Goal: Information Seeking & Learning: Learn about a topic

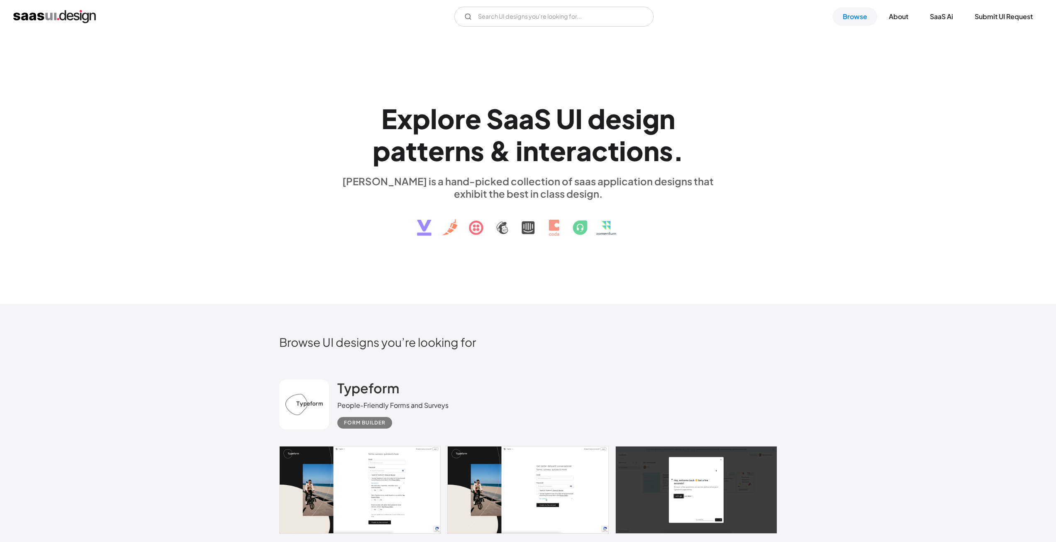
scroll to position [21864, 0]
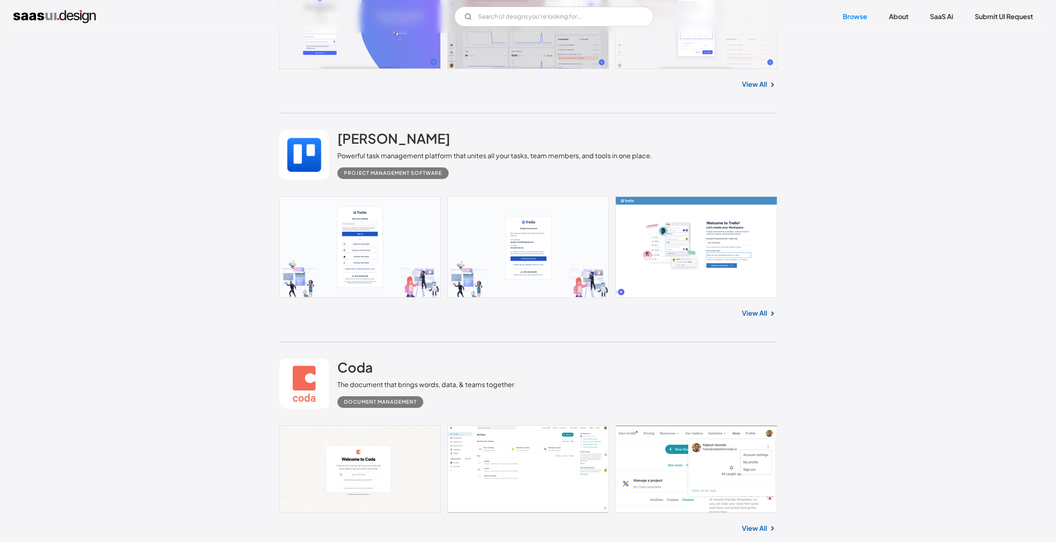
click at [704, 457] on link at bounding box center [528, 469] width 498 height 88
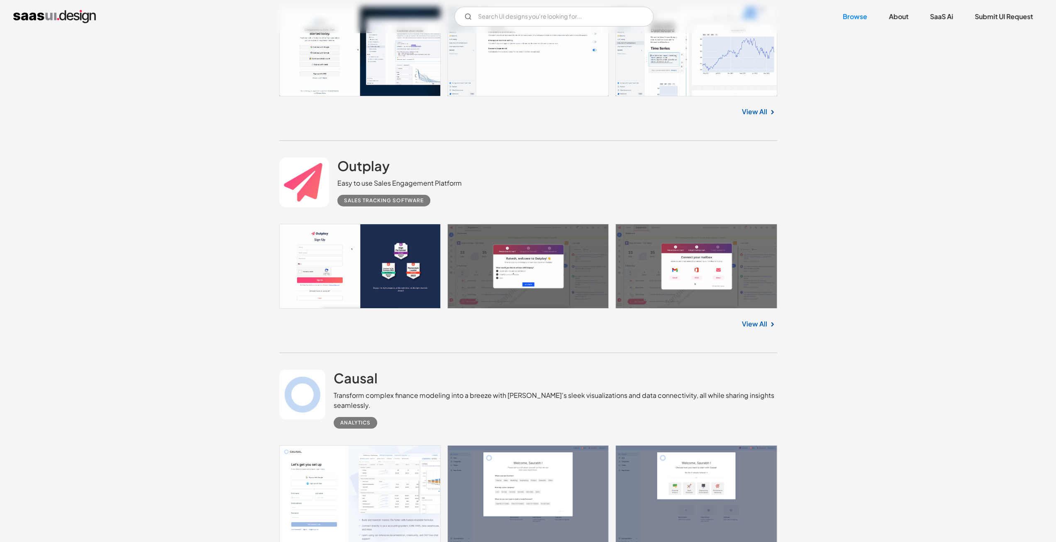
scroll to position [2860, 0]
click at [350, 256] on link at bounding box center [528, 266] width 498 height 85
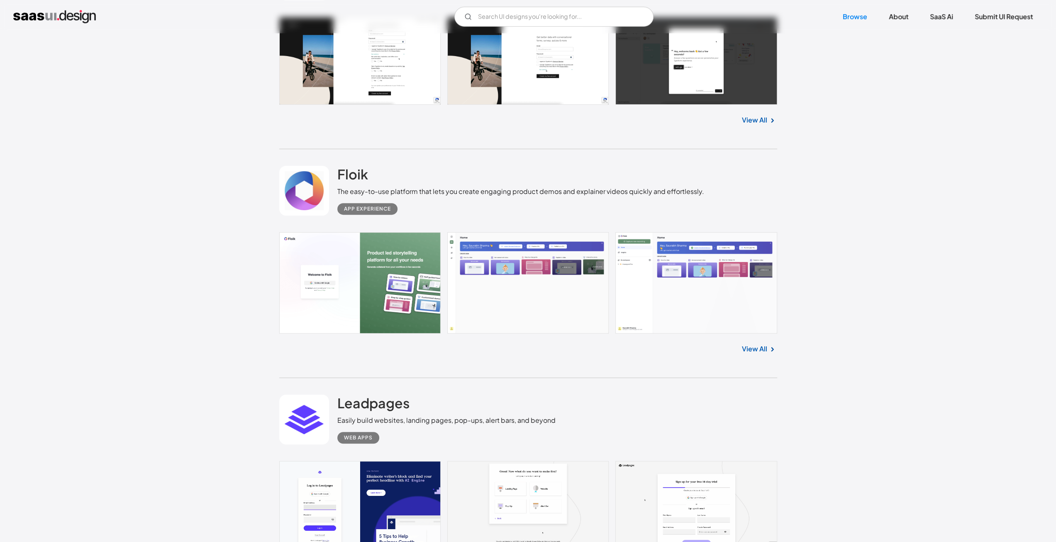
scroll to position [429, 0]
click at [517, 293] on link at bounding box center [528, 282] width 498 height 101
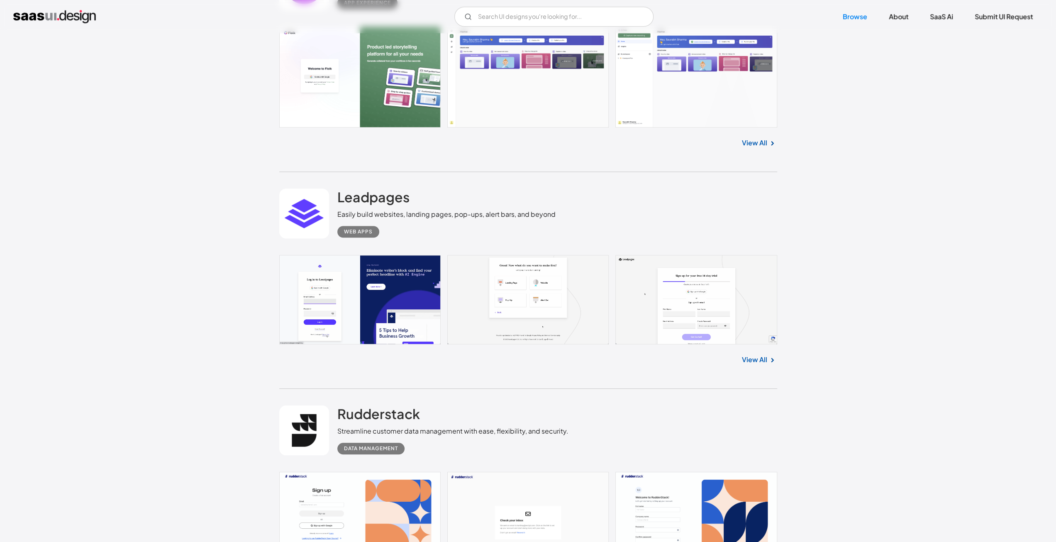
scroll to position [636, 0]
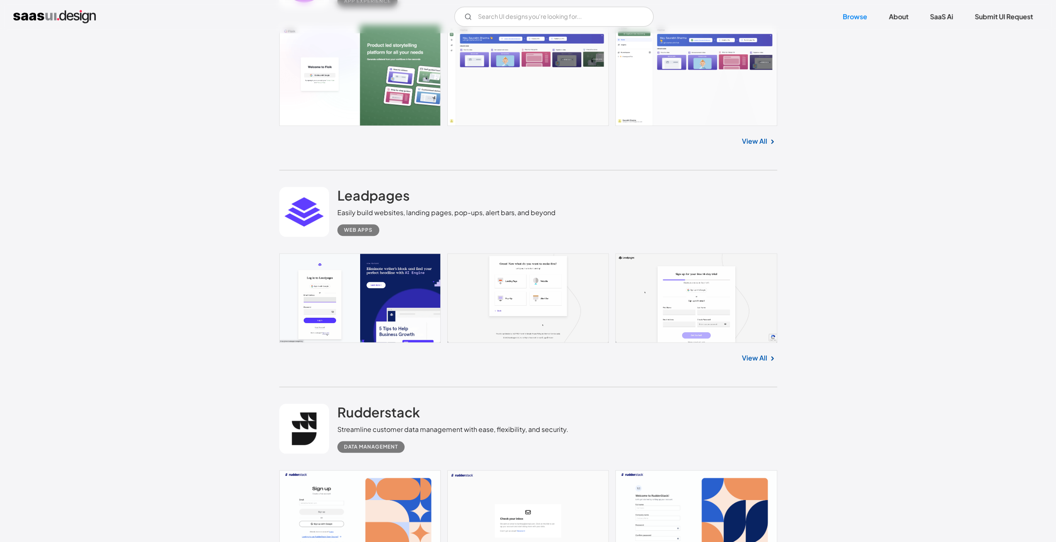
click at [390, 268] on link at bounding box center [528, 298] width 498 height 90
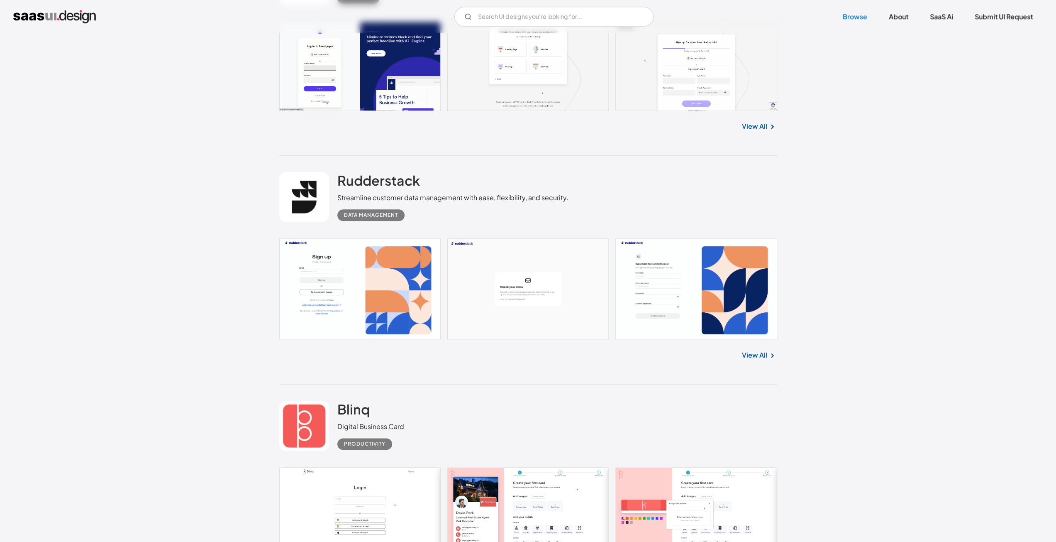
scroll to position [880, 0]
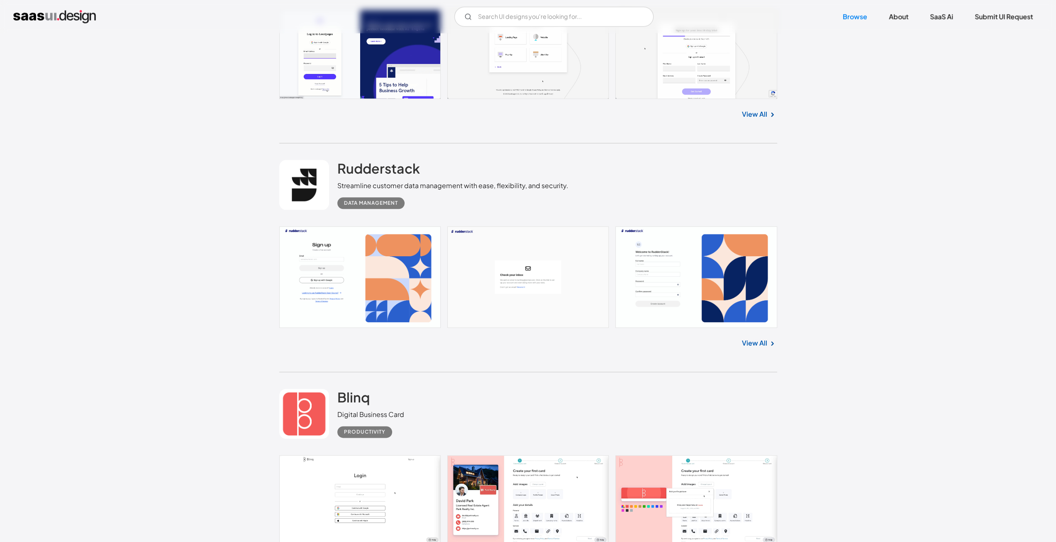
click at [549, 306] on link at bounding box center [528, 276] width 498 height 101
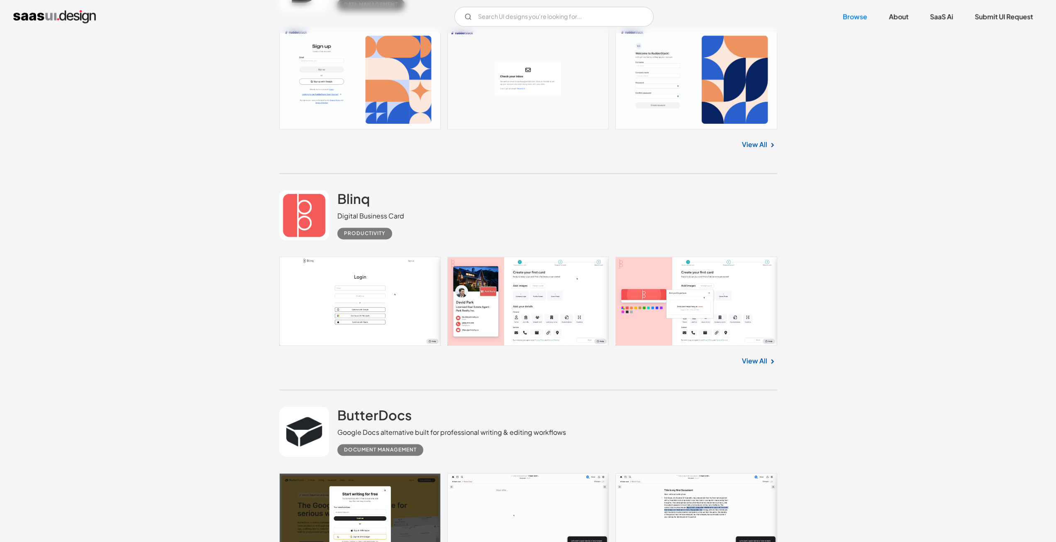
scroll to position [1080, 0]
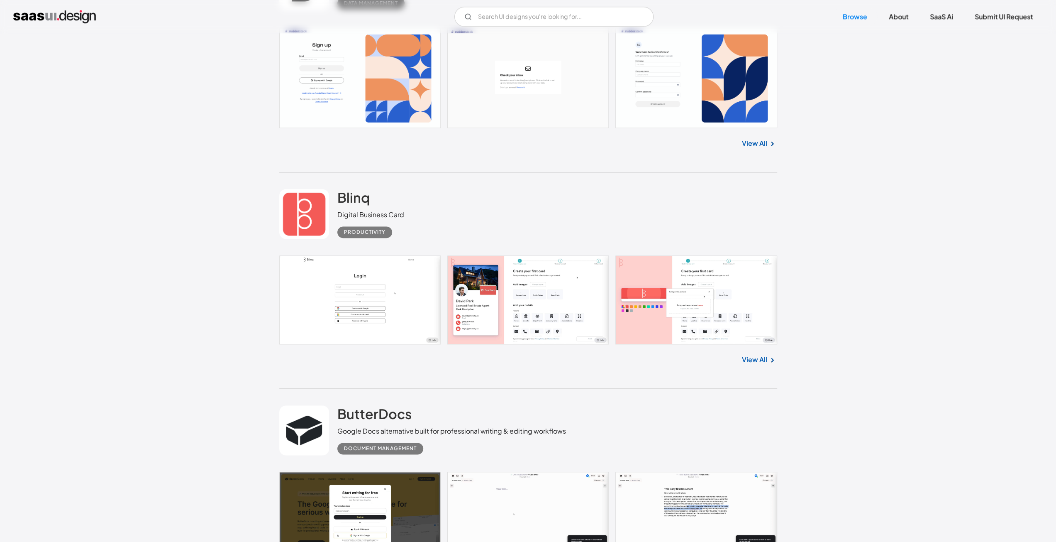
click at [436, 295] on link at bounding box center [528, 299] width 498 height 89
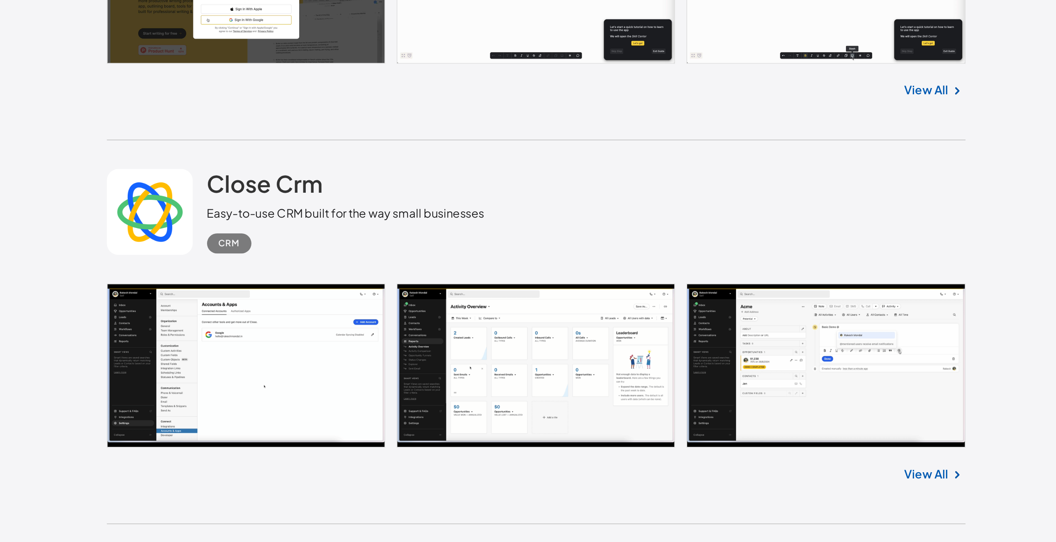
scroll to position [1458, 0]
click at [518, 345] on link at bounding box center [528, 356] width 498 height 95
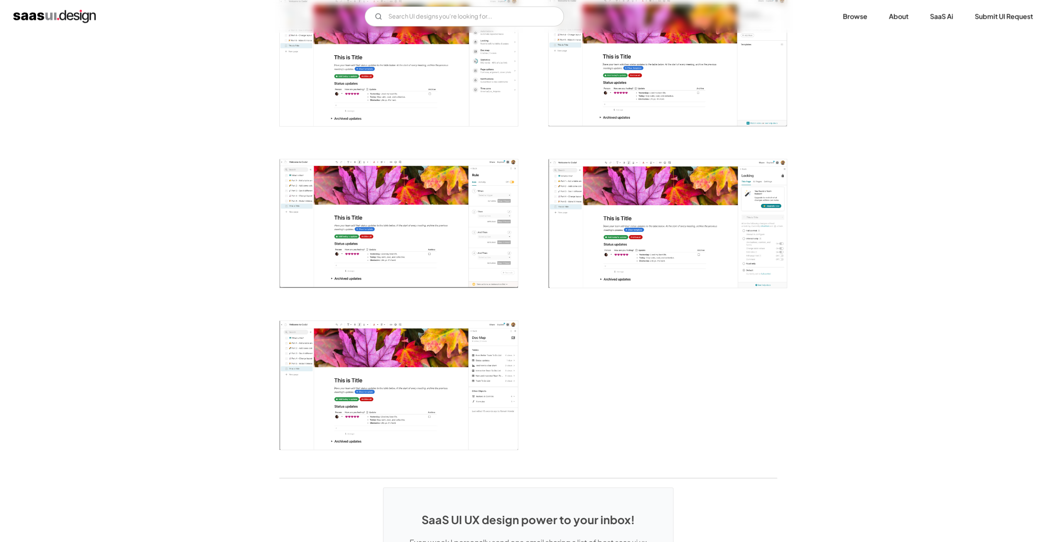
scroll to position [1814, 0]
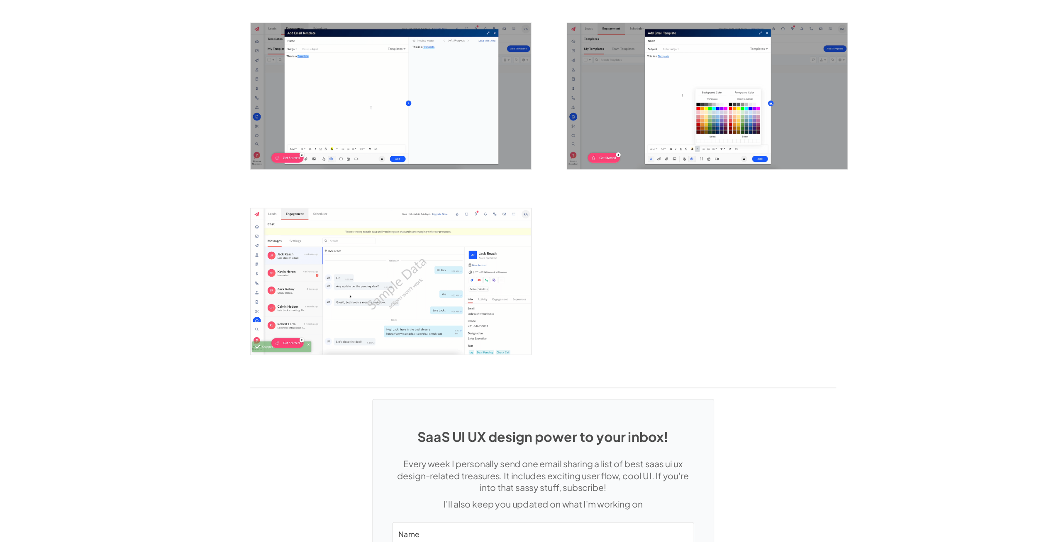
scroll to position [1831, 0]
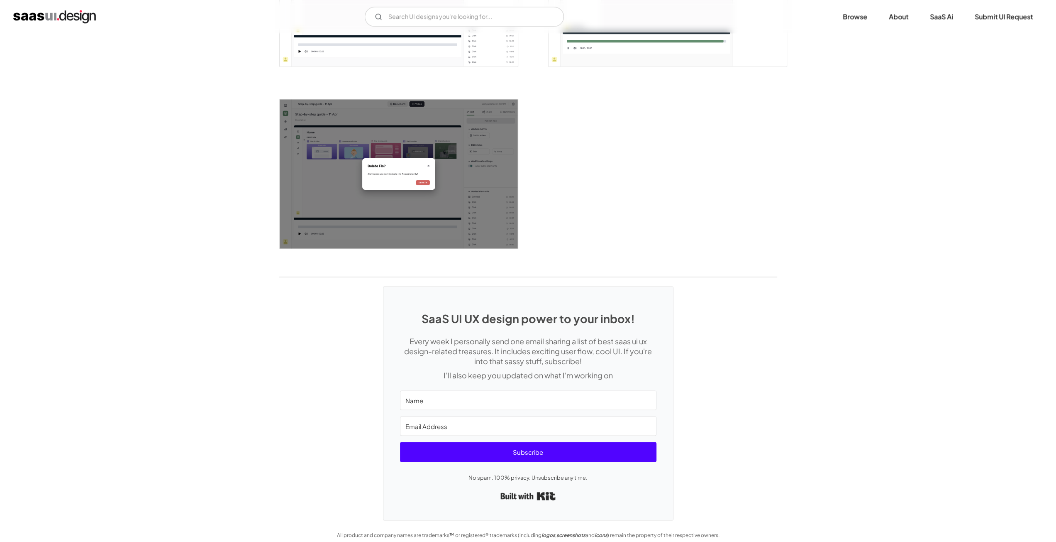
scroll to position [1371, 0]
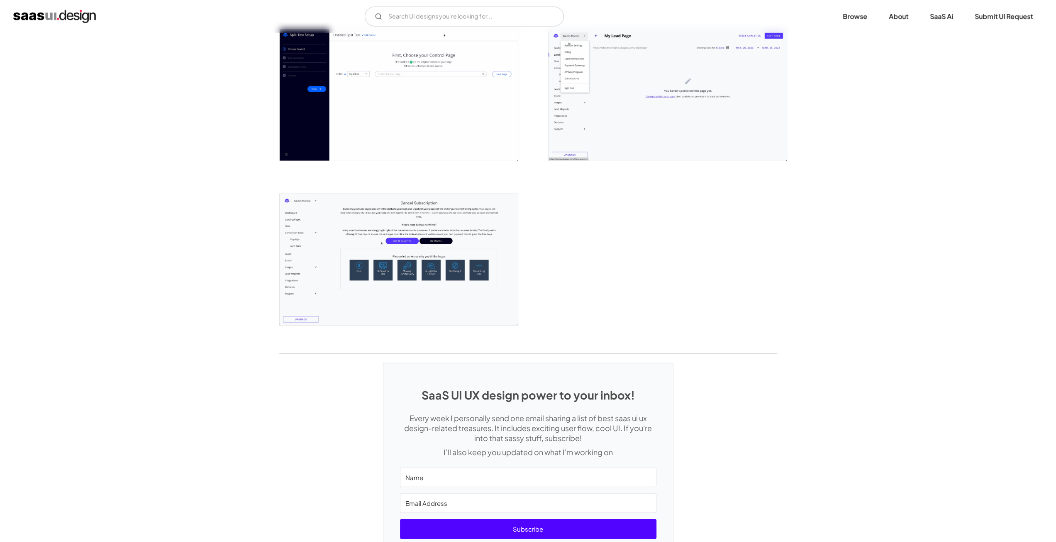
scroll to position [1979, 0]
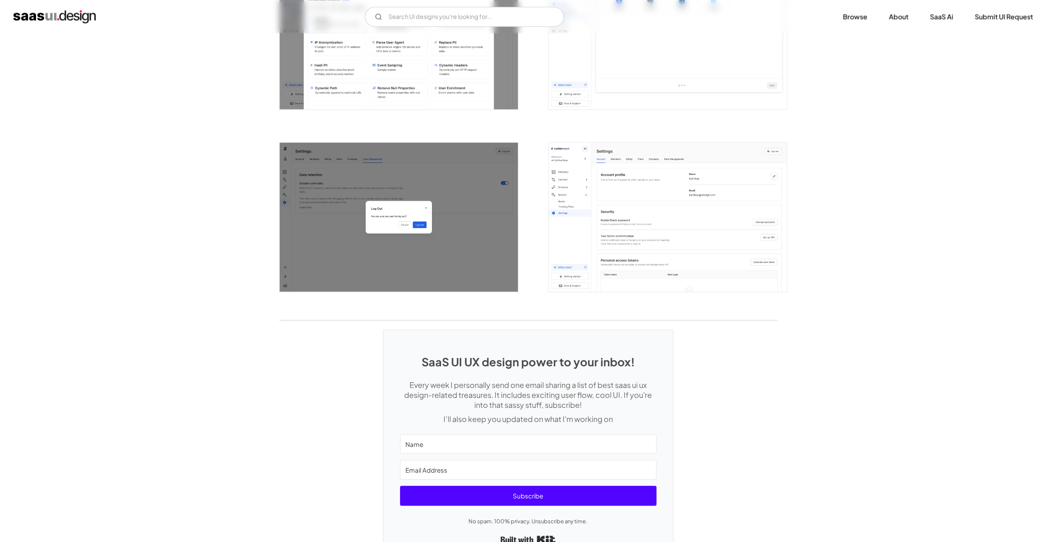
scroll to position [1558, 0]
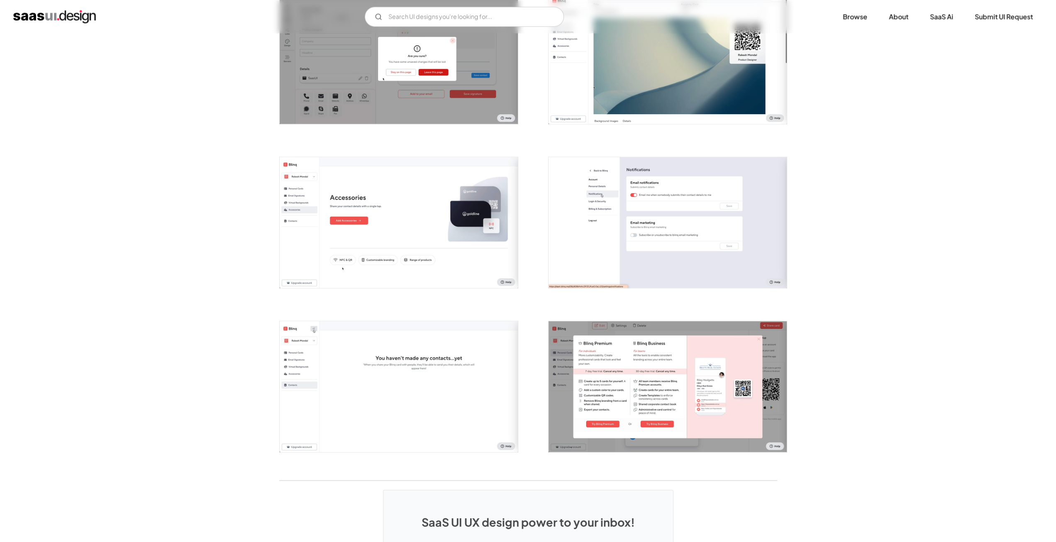
scroll to position [1557, 0]
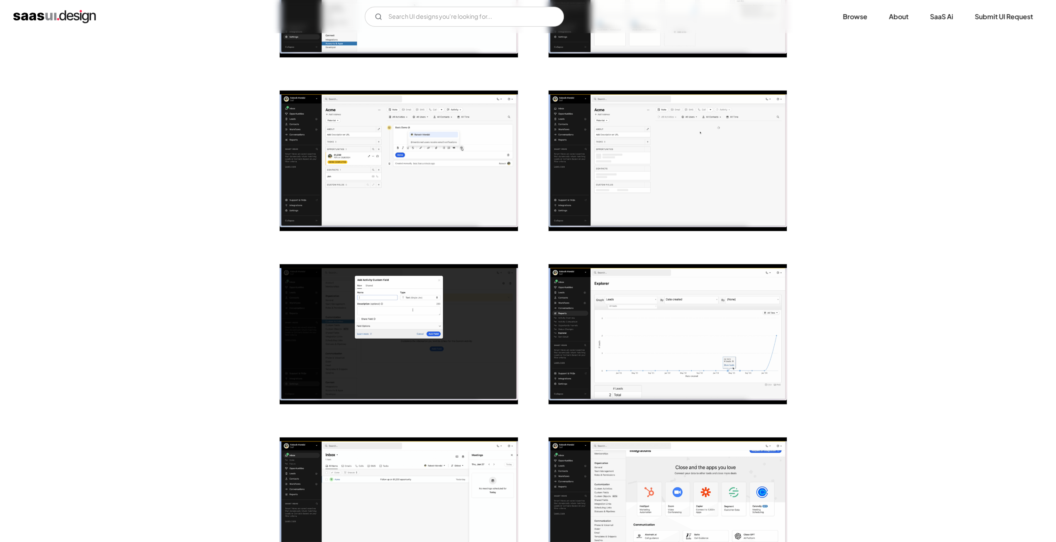
scroll to position [278, 0]
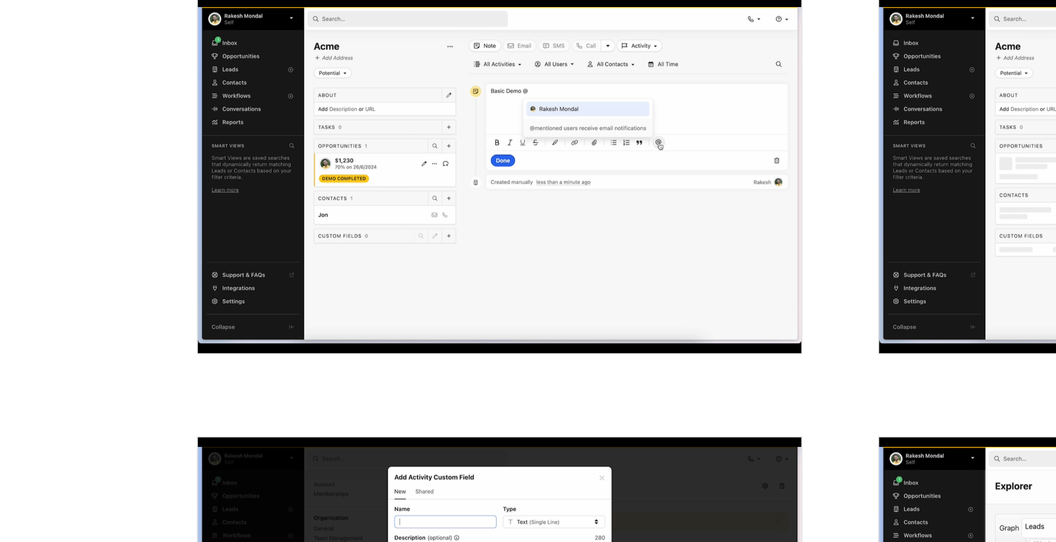
click at [350, 172] on img "open lightbox" at bounding box center [399, 160] width 238 height 140
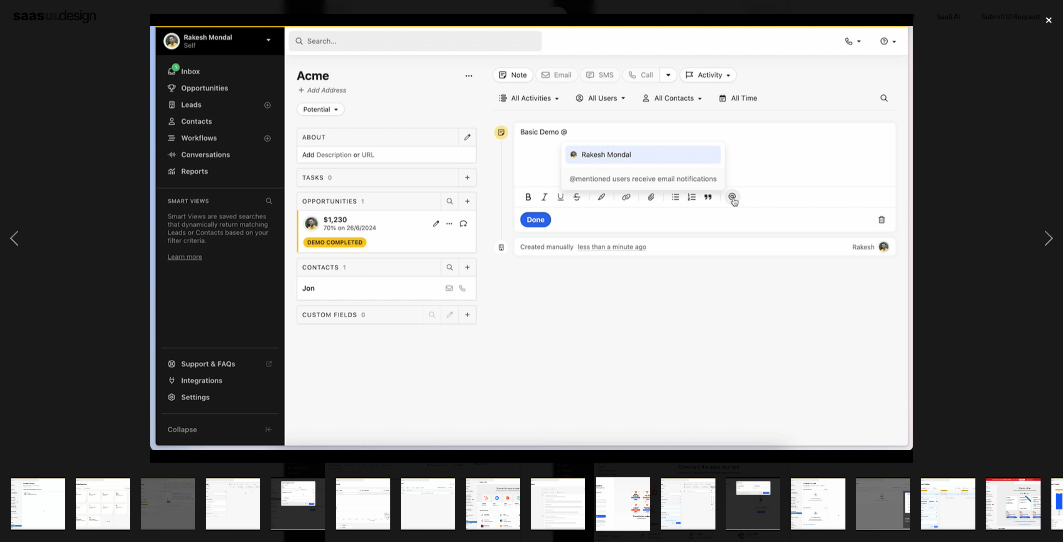
click at [1046, 20] on div "close lightbox" at bounding box center [1048, 20] width 28 height 18
